Goal: Task Accomplishment & Management: Manage account settings

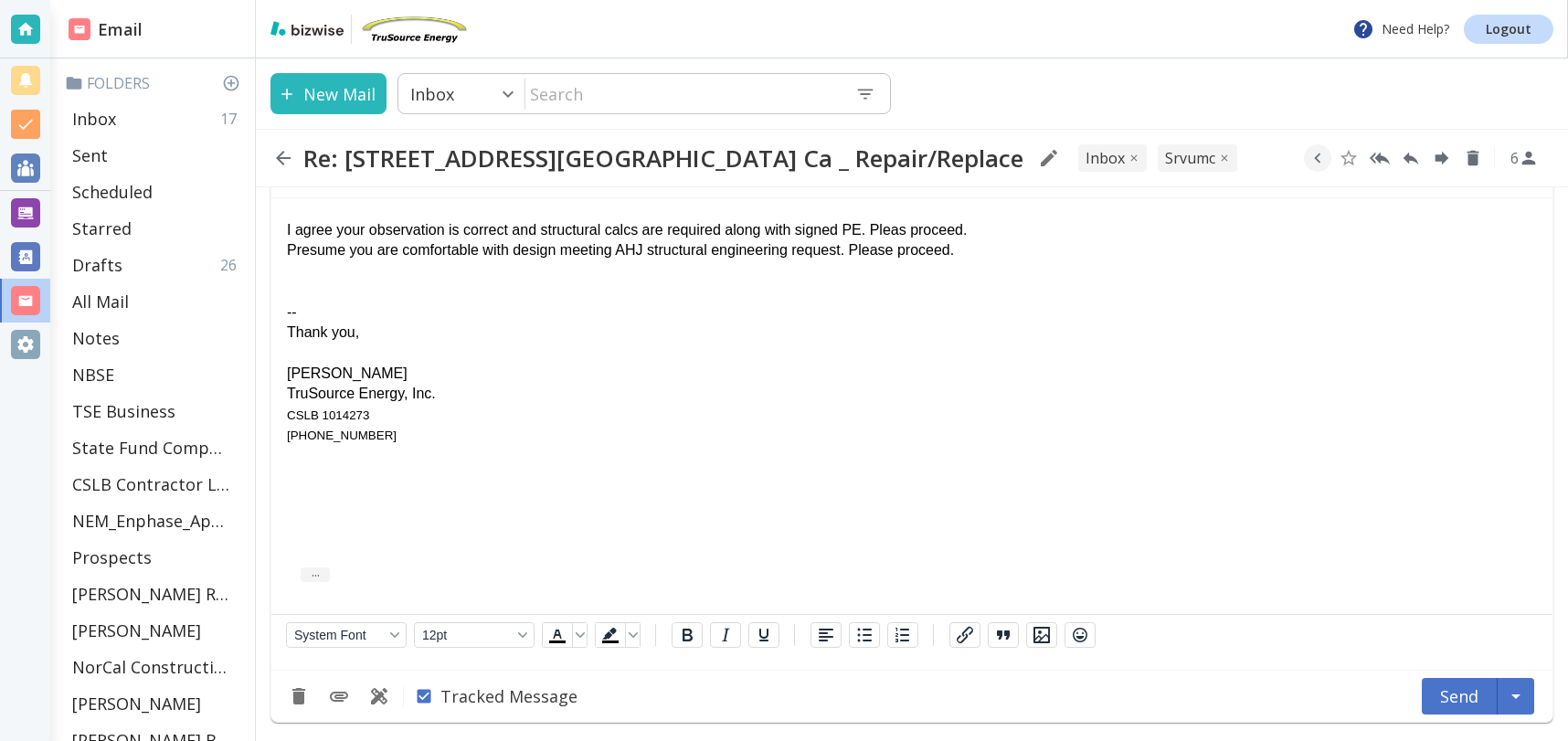
scroll to position [5014, 0]
click at [1462, 691] on button "Send" at bounding box center [1459, 696] width 76 height 37
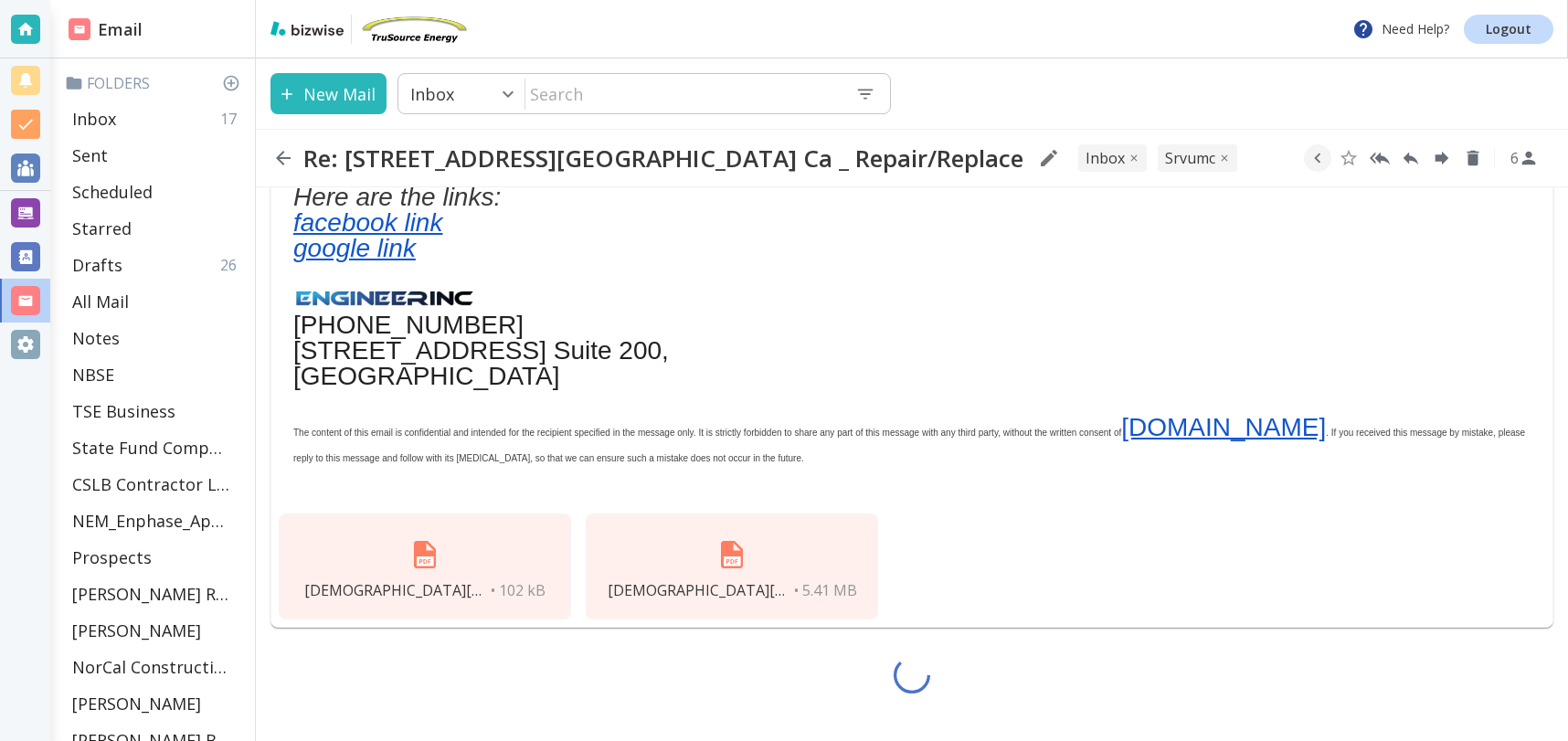
scroll to position [4423, 0]
click at [123, 122] on div "Inbox 17" at bounding box center [156, 119] width 183 height 37
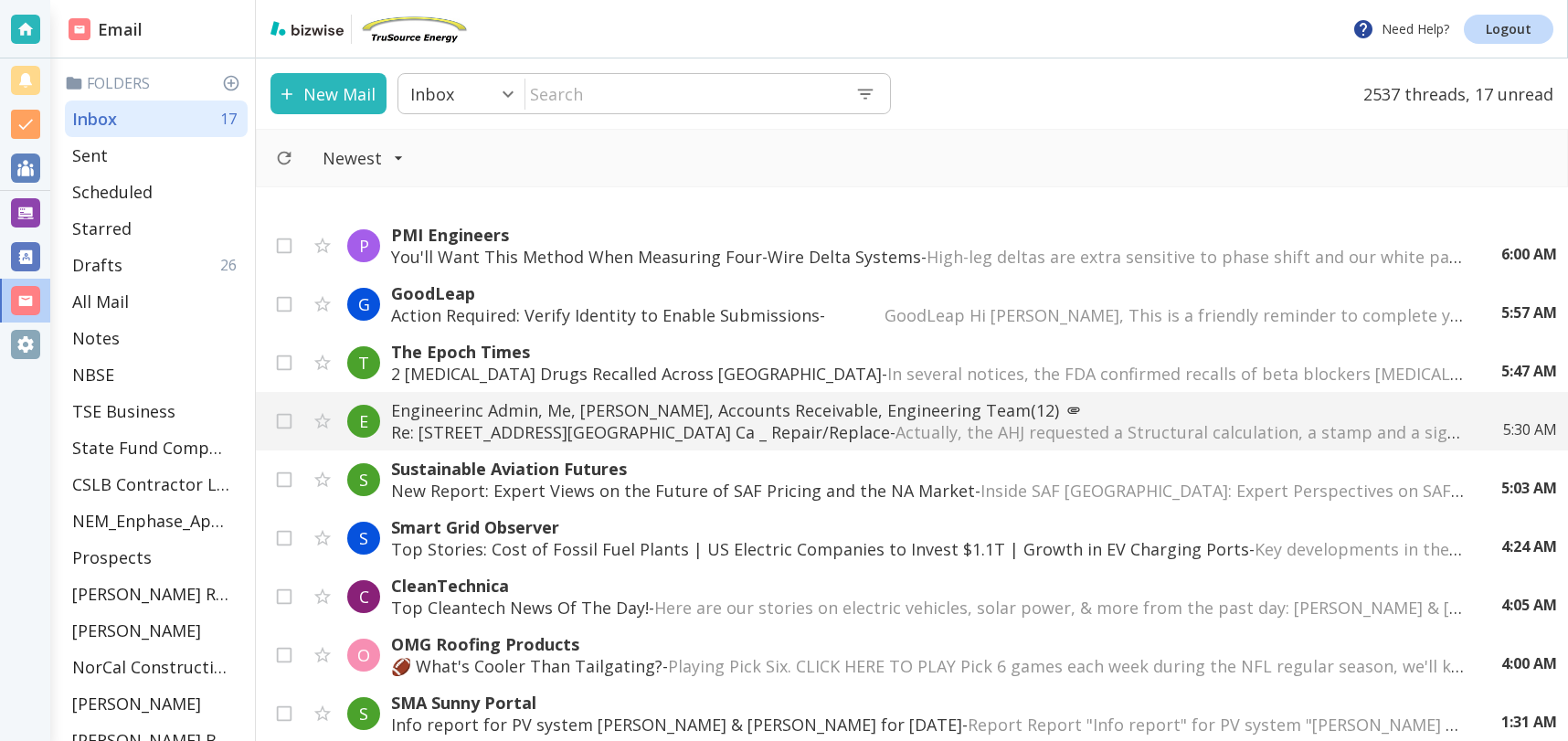
scroll to position [343, 0]
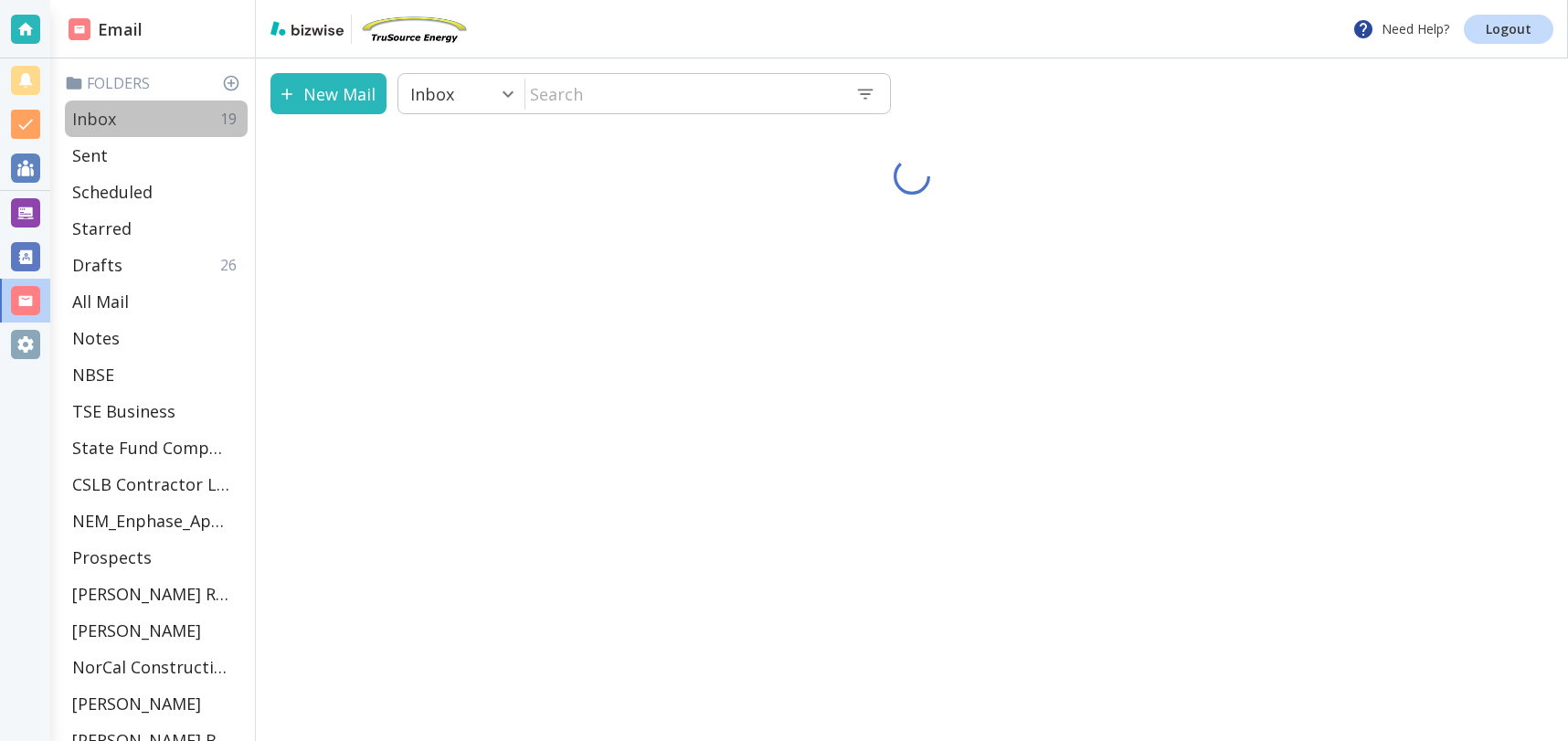
click at [139, 119] on div "Inbox 19" at bounding box center [156, 119] width 183 height 37
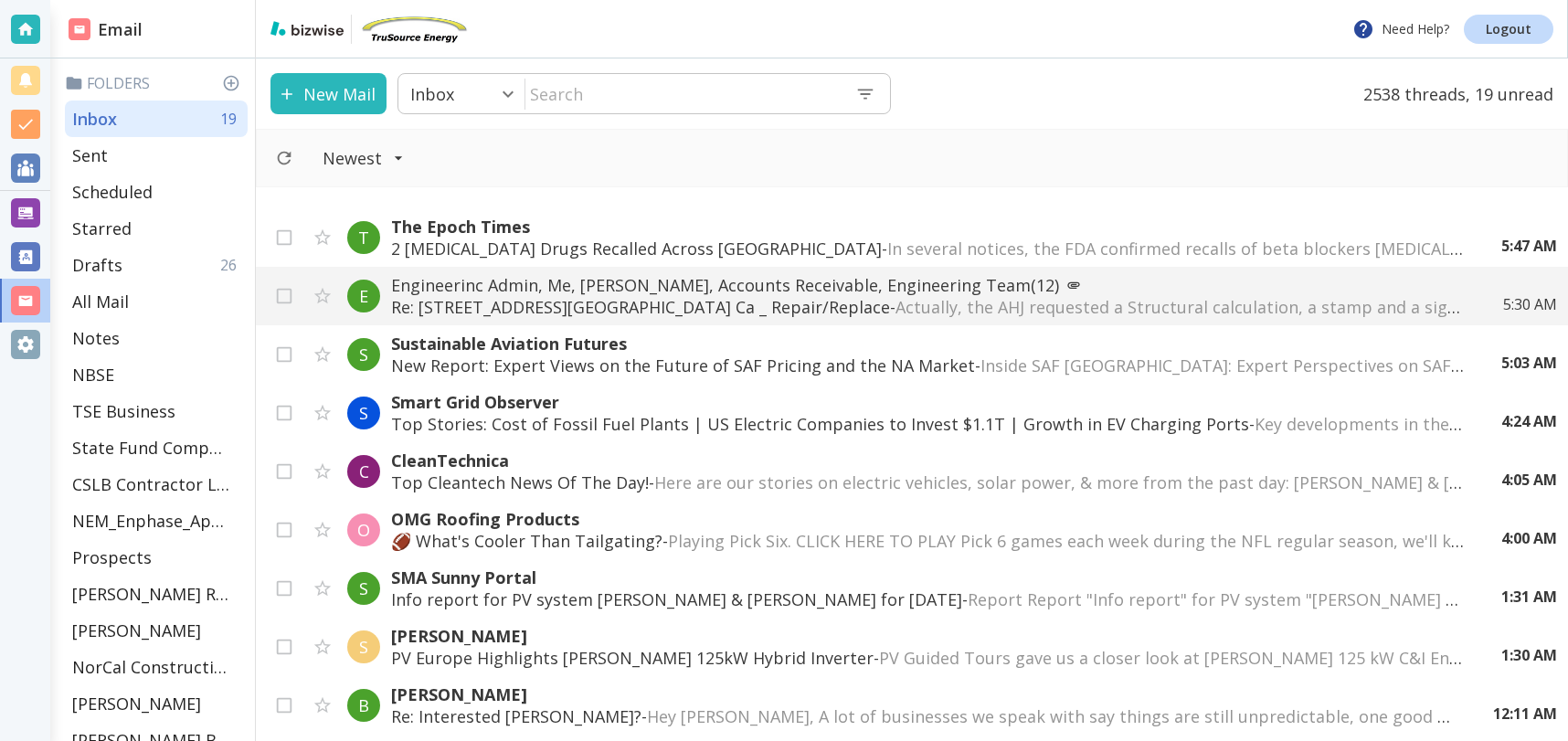
scroll to position [449, 0]
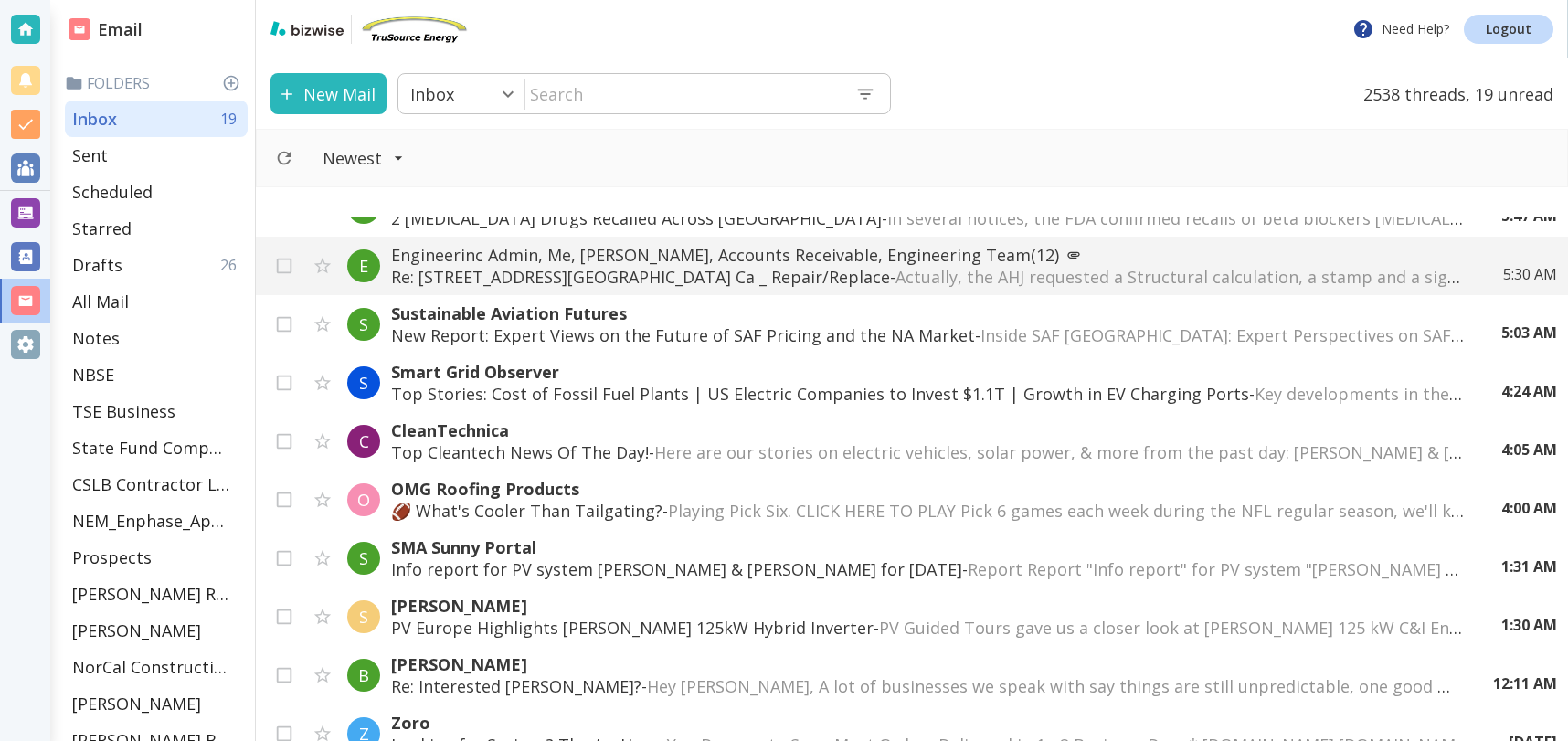
click at [1510, 560] on div "M [PERSON_NAME] Let’s Get Started – Fill Out Our C&I Intake Form - Fill out our…" at bounding box center [912, 479] width 1312 height 524
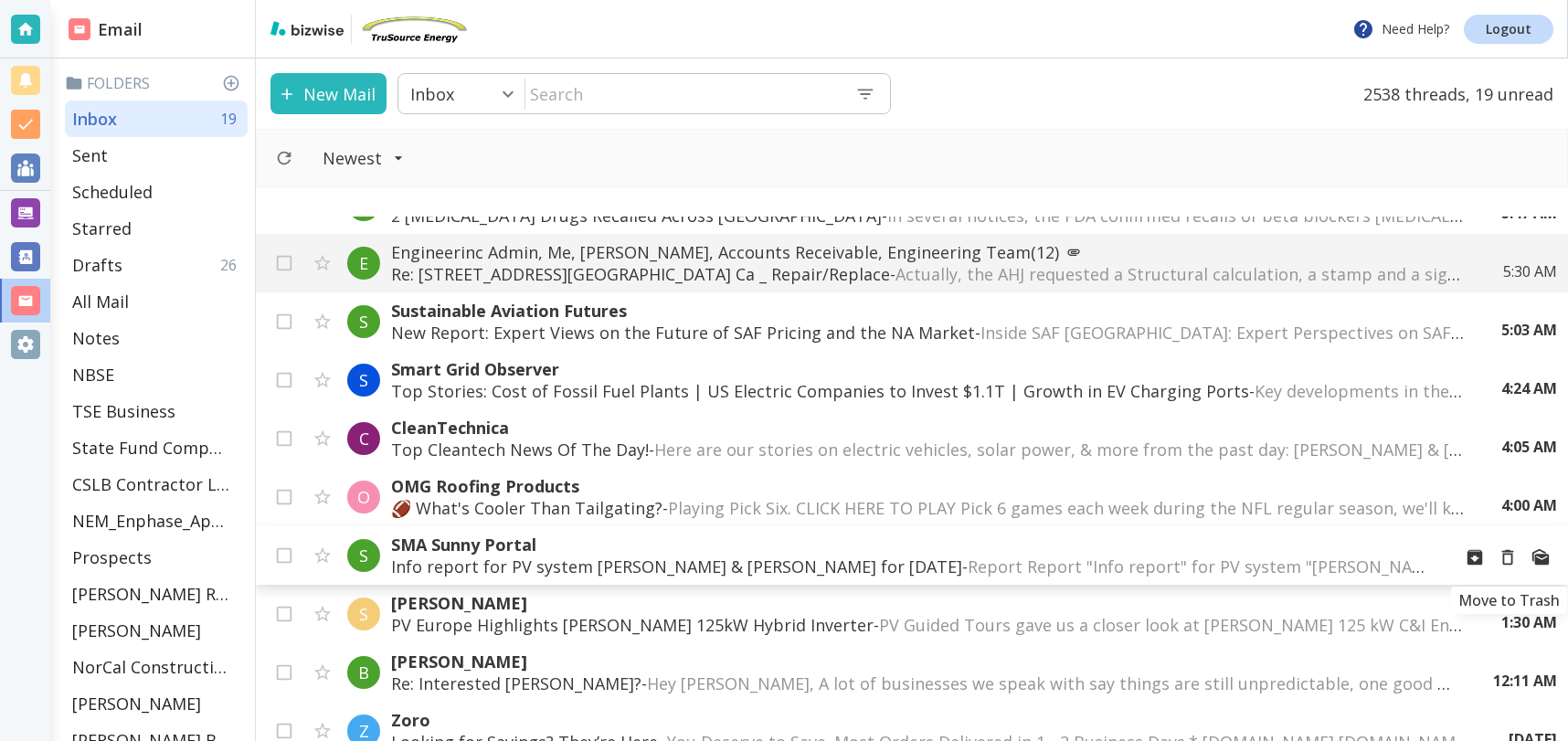
click at [1509, 556] on icon "Move to Trash" at bounding box center [1508, 557] width 20 height 20
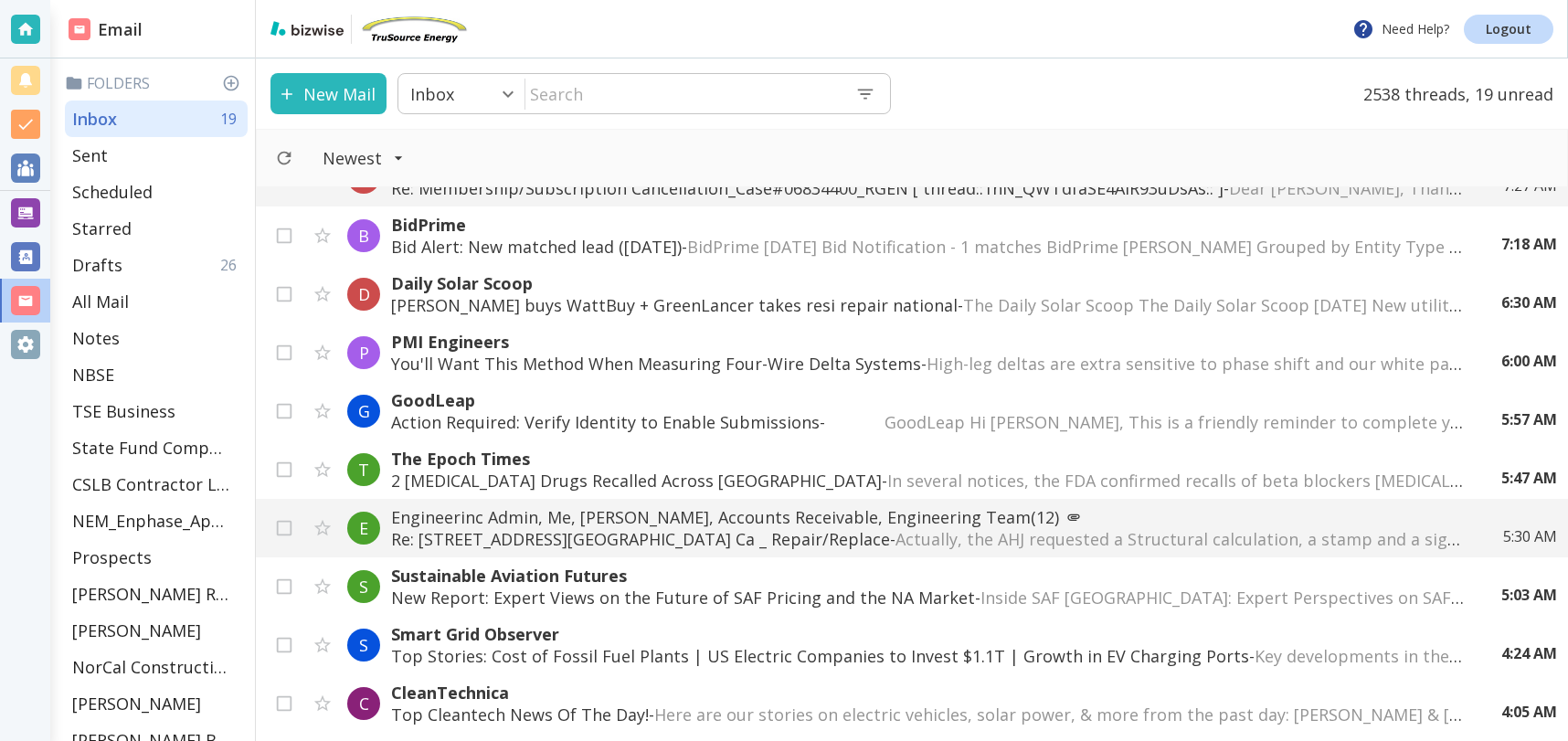
scroll to position [224, 0]
